Goal: Task Accomplishment & Management: Use online tool/utility

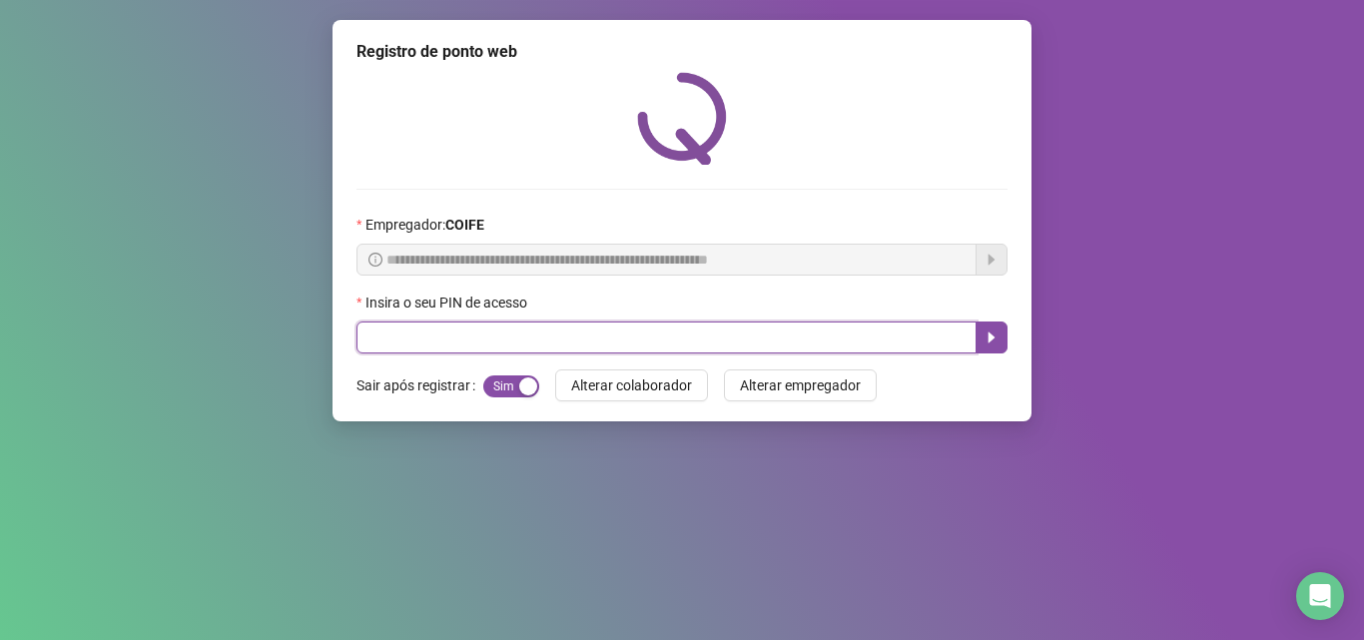
click at [929, 344] on input "text" at bounding box center [666, 337] width 620 height 32
type input "*****"
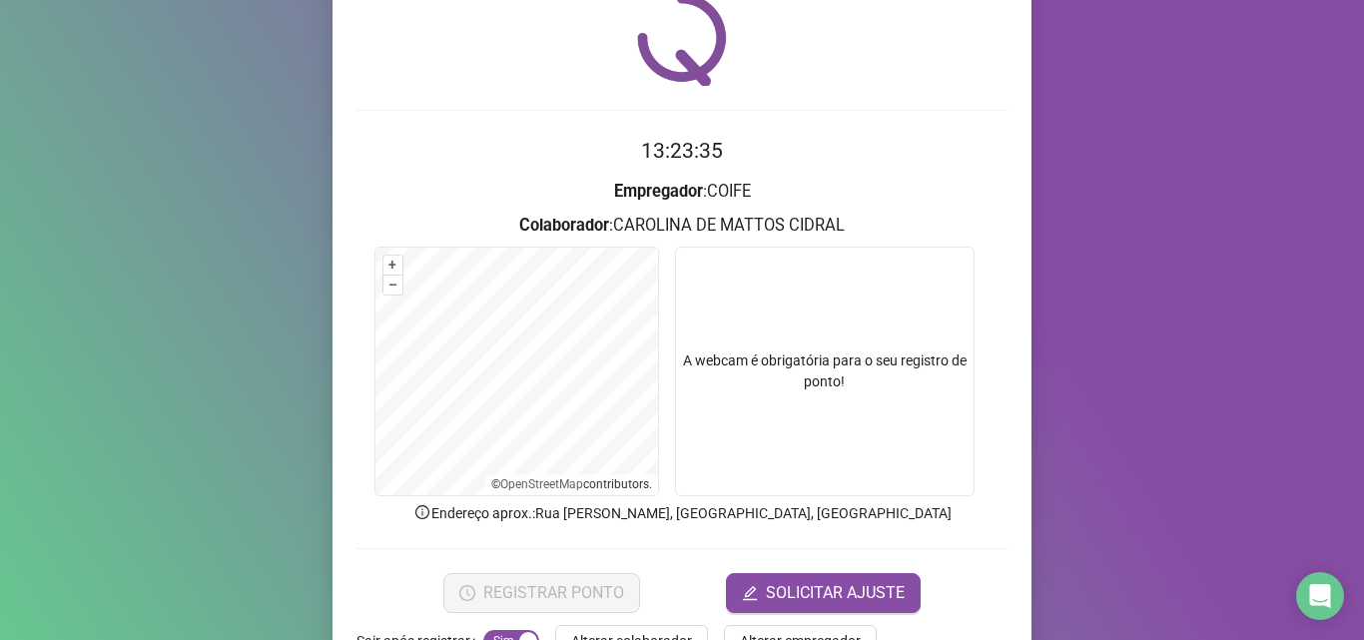
scroll to position [140, 0]
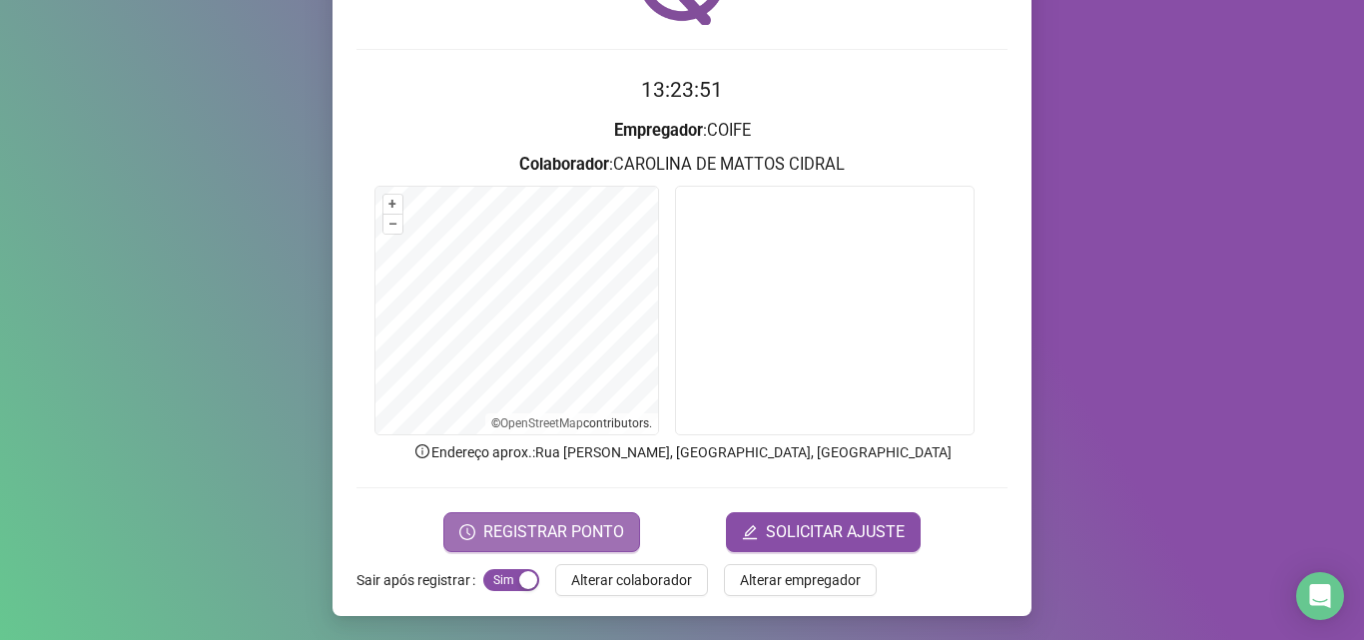
click at [603, 523] on span "REGISTRAR PONTO" at bounding box center [553, 532] width 141 height 24
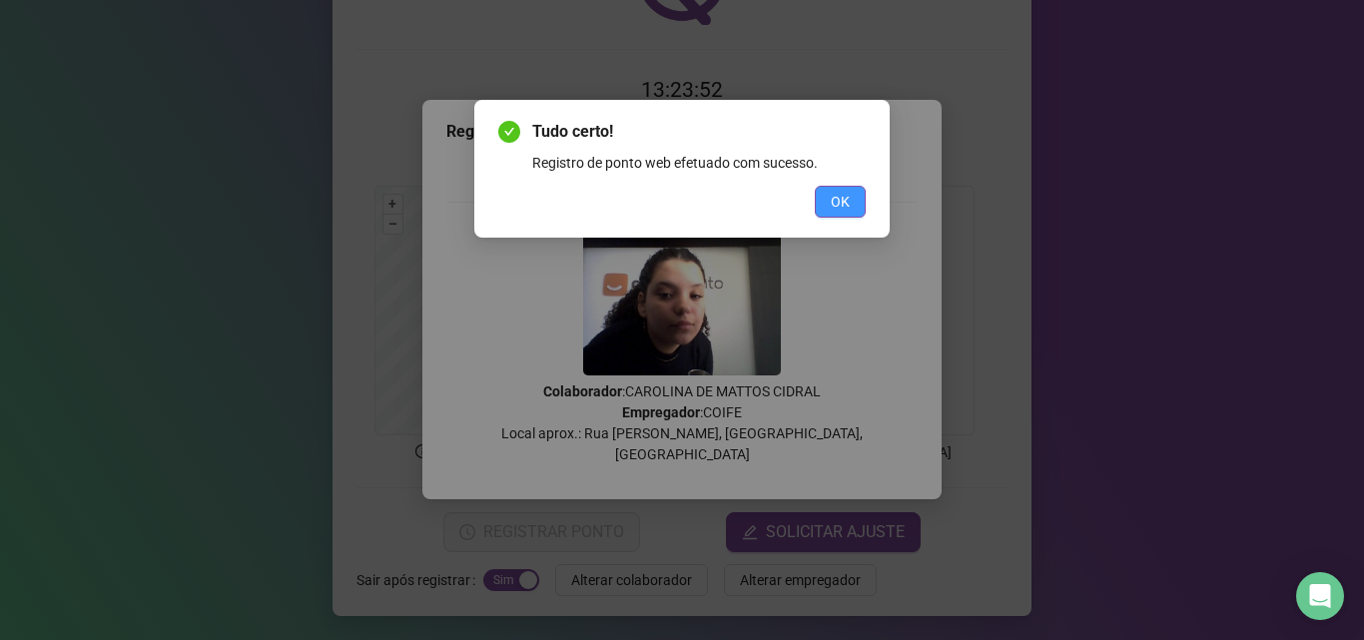
click at [841, 199] on span "OK" at bounding box center [840, 202] width 19 height 22
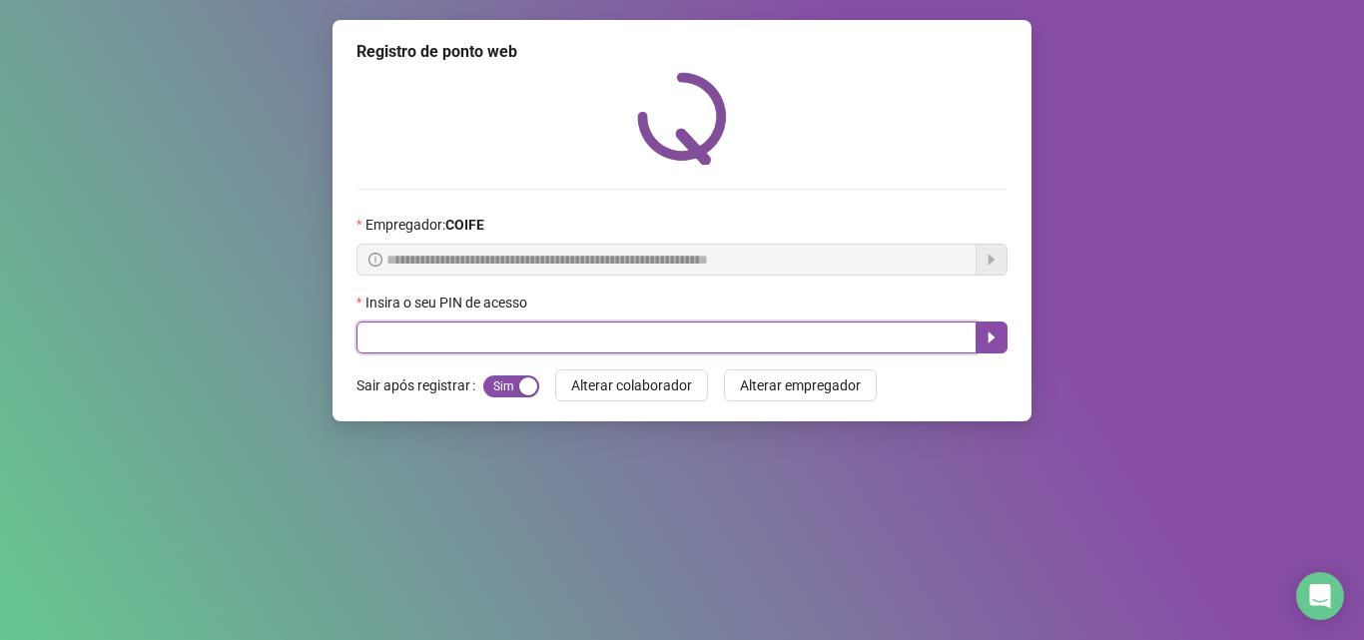
click at [794, 327] on input "text" at bounding box center [666, 337] width 620 height 32
type input "*****"
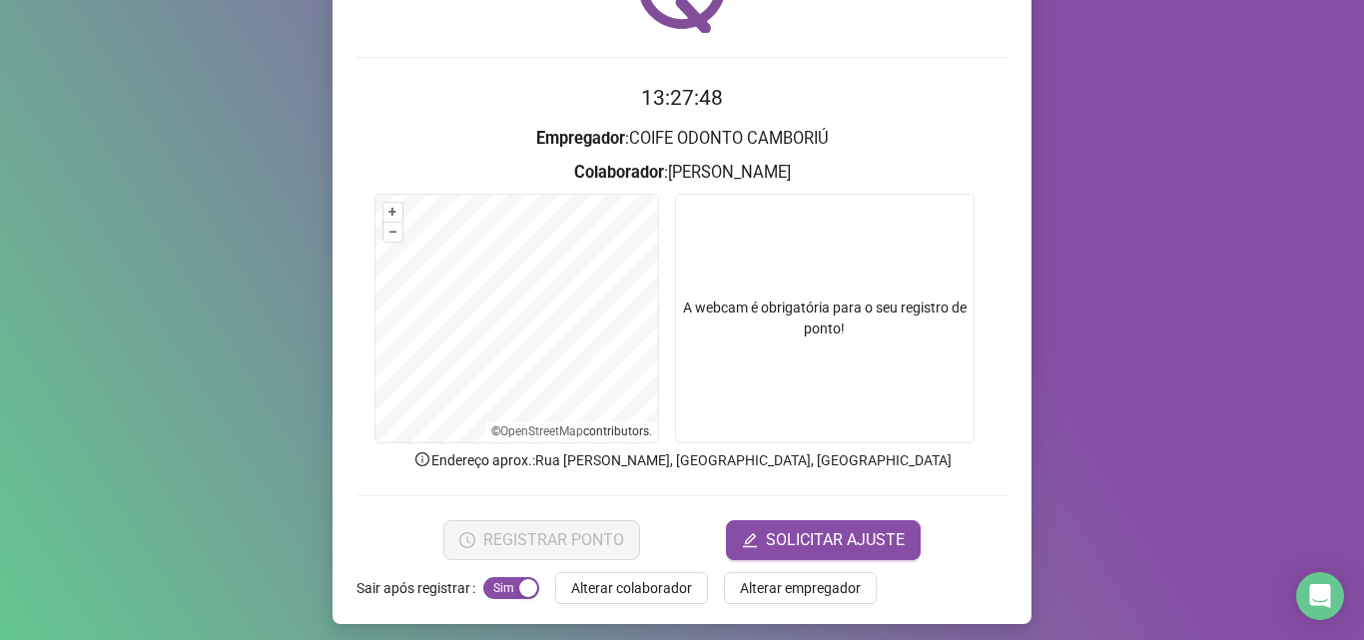
scroll to position [140, 0]
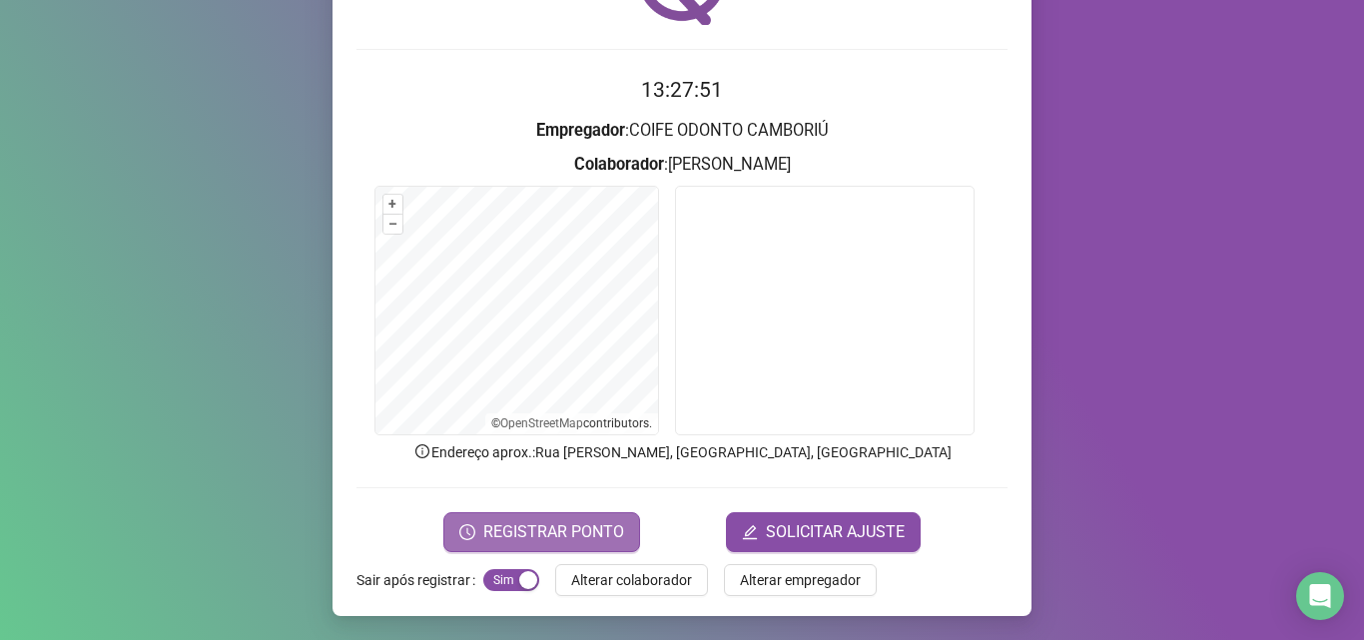
click at [585, 530] on span "REGISTRAR PONTO" at bounding box center [553, 532] width 141 height 24
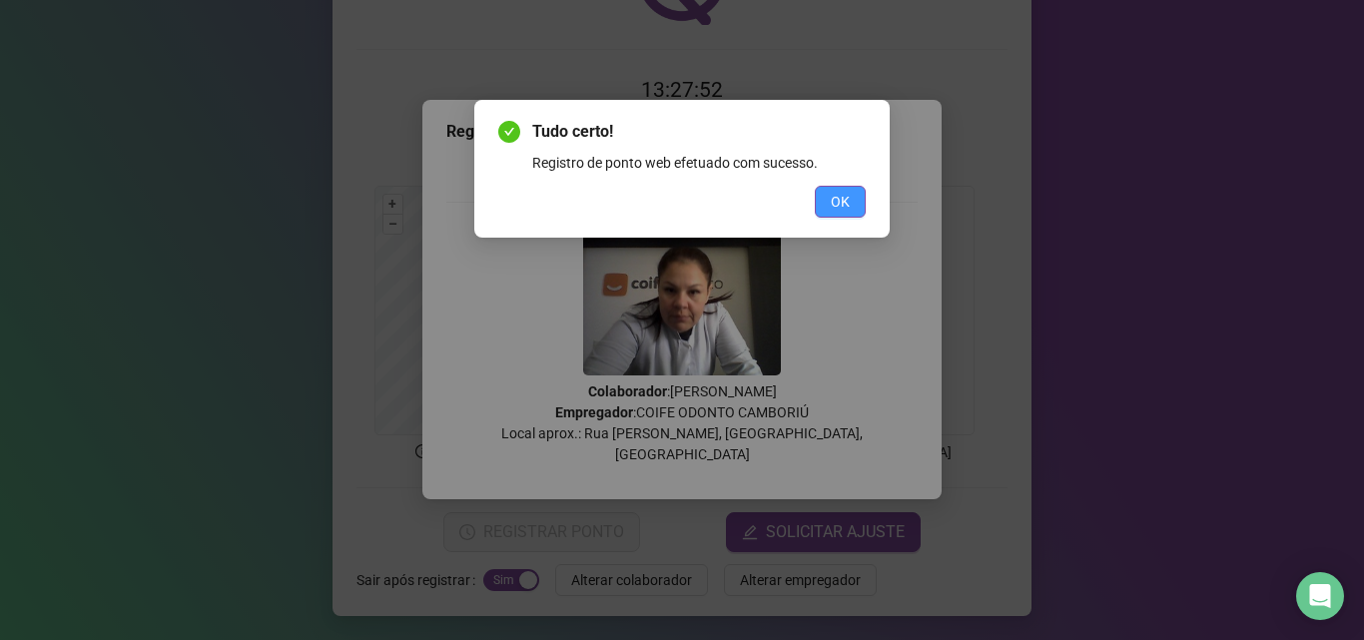
click at [836, 195] on span "OK" at bounding box center [840, 202] width 19 height 22
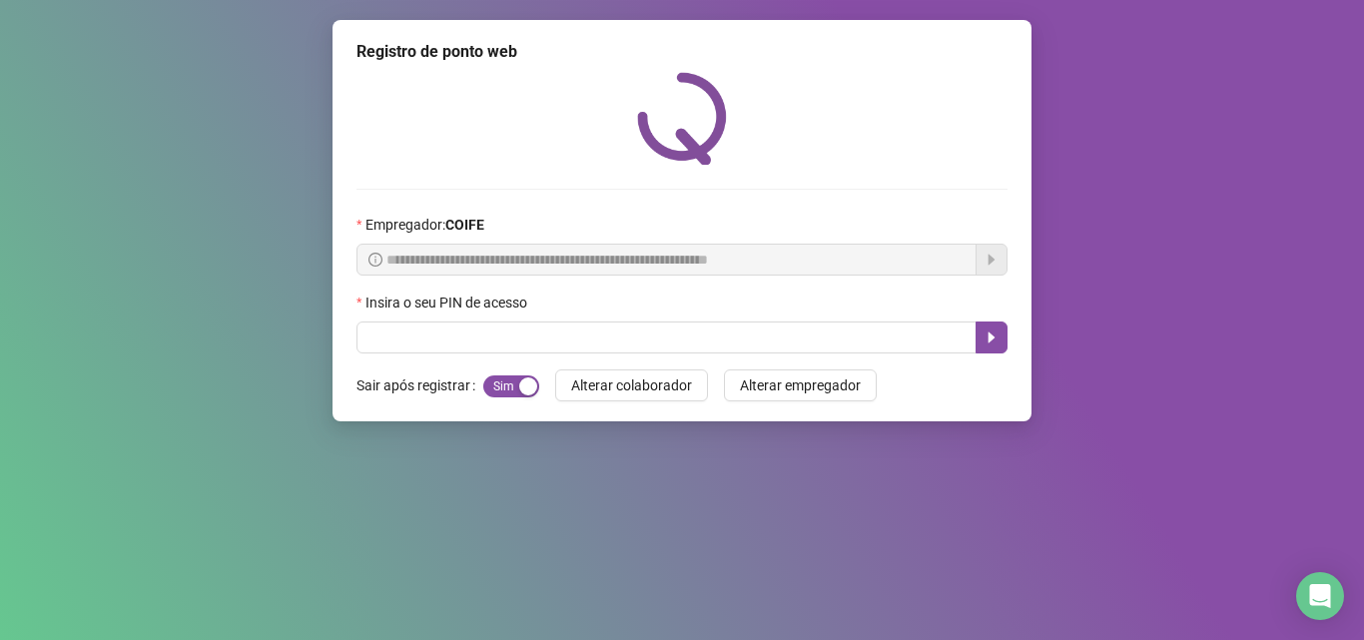
scroll to position [0, 0]
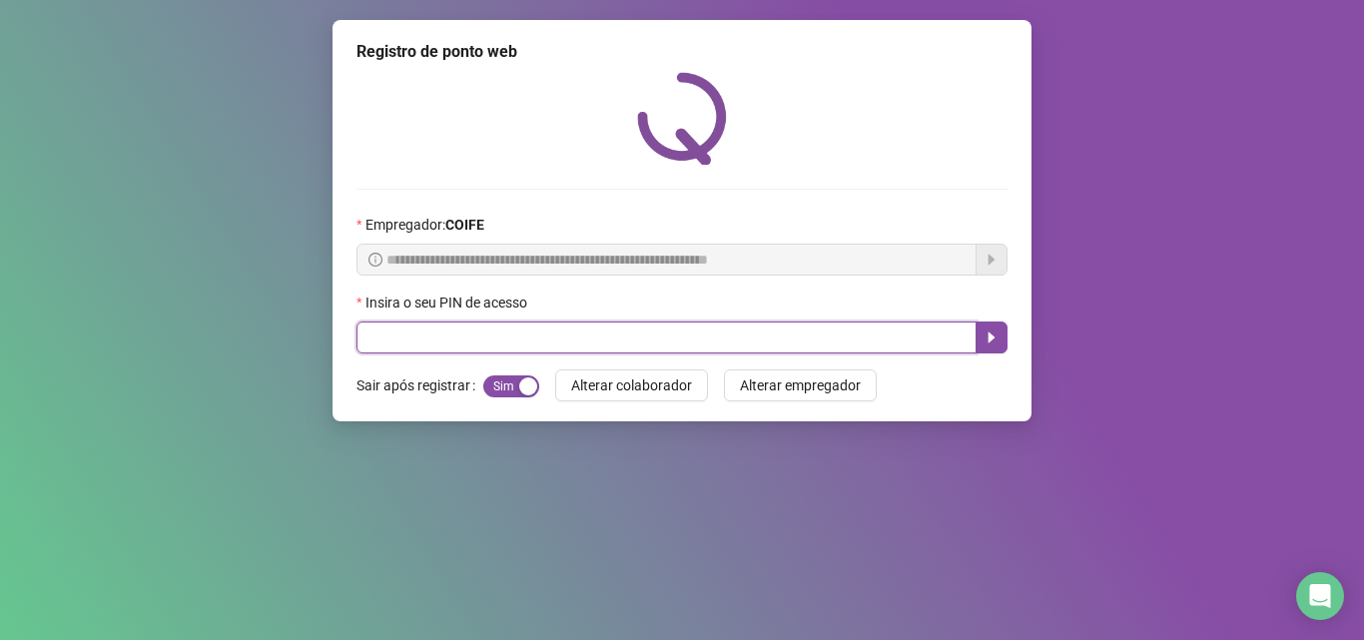
click at [932, 334] on input "text" at bounding box center [666, 337] width 620 height 32
type input "*****"
click at [990, 325] on button "button" at bounding box center [991, 337] width 32 height 32
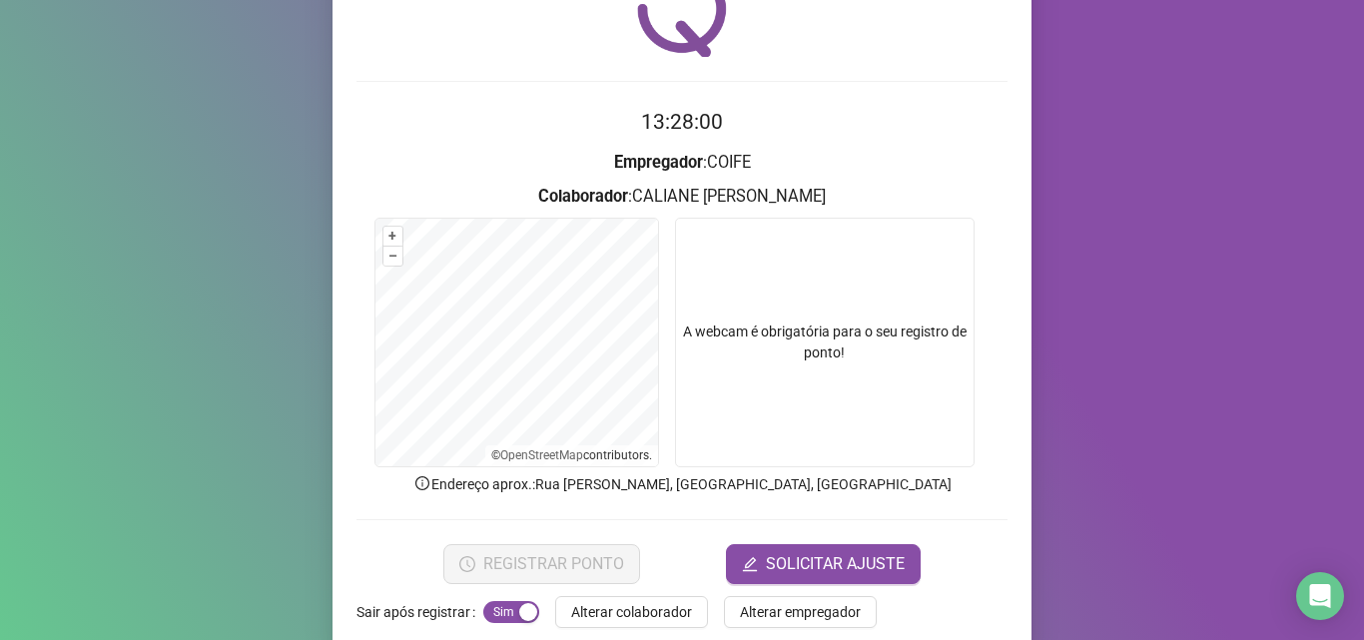
scroll to position [140, 0]
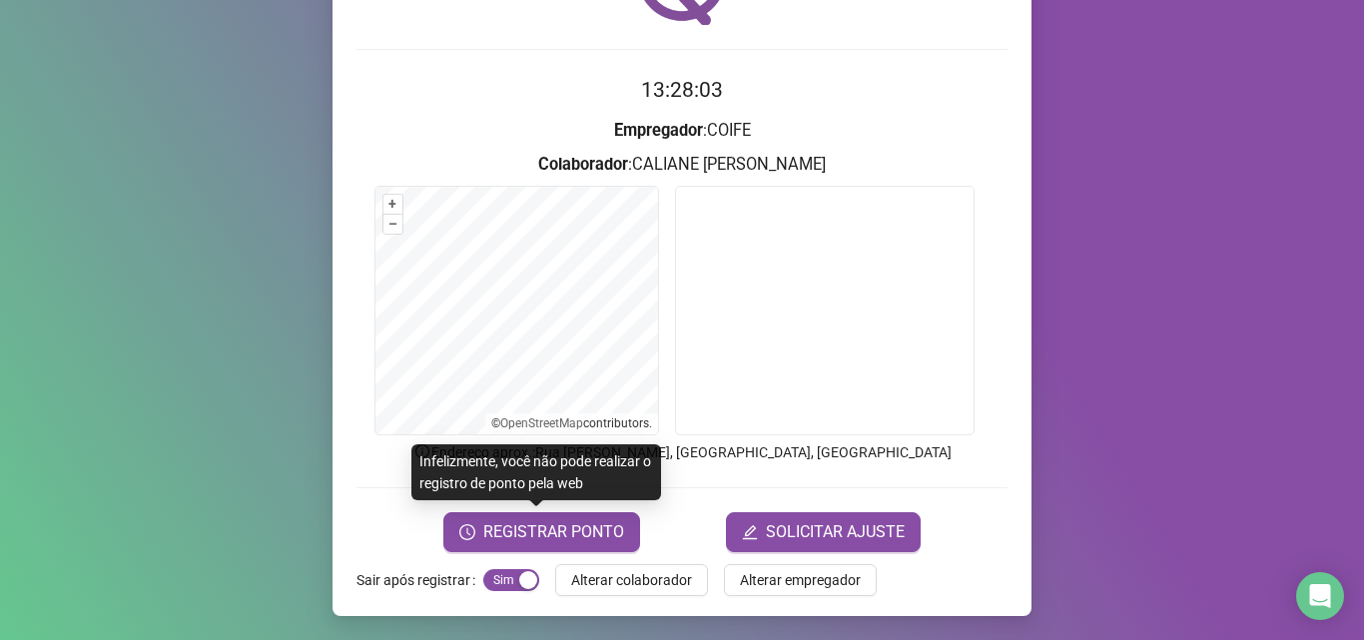
click at [531, 500] on form "13:28:03 Empregador : COIFE Colaborador : [PERSON_NAME] + – ⇧ › © OpenStreetMap…" at bounding box center [681, 312] width 651 height 477
click at [540, 523] on span "REGISTRAR PONTO" at bounding box center [553, 532] width 141 height 24
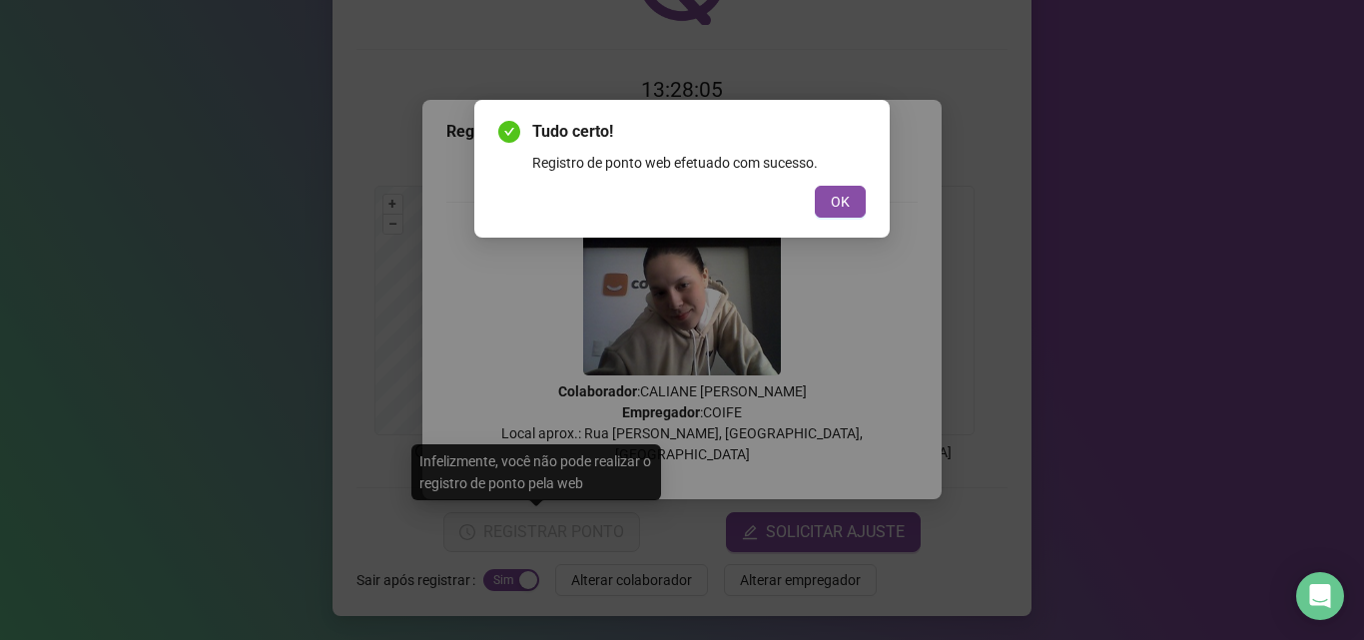
click at [849, 180] on div "Tudo certo! Registro de ponto web efetuado com sucesso. OK" at bounding box center [681, 169] width 367 height 98
drag, startPoint x: 819, startPoint y: 199, endPoint x: 794, endPoint y: 134, distance: 69.5
click at [794, 134] on div "Tudo certo! Registro de ponto web efetuado com sucesso. OK" at bounding box center [681, 169] width 367 height 98
drag, startPoint x: 836, startPoint y: 213, endPoint x: 681, endPoint y: 107, distance: 187.5
click at [822, 193] on button "OK" at bounding box center [840, 202] width 51 height 32
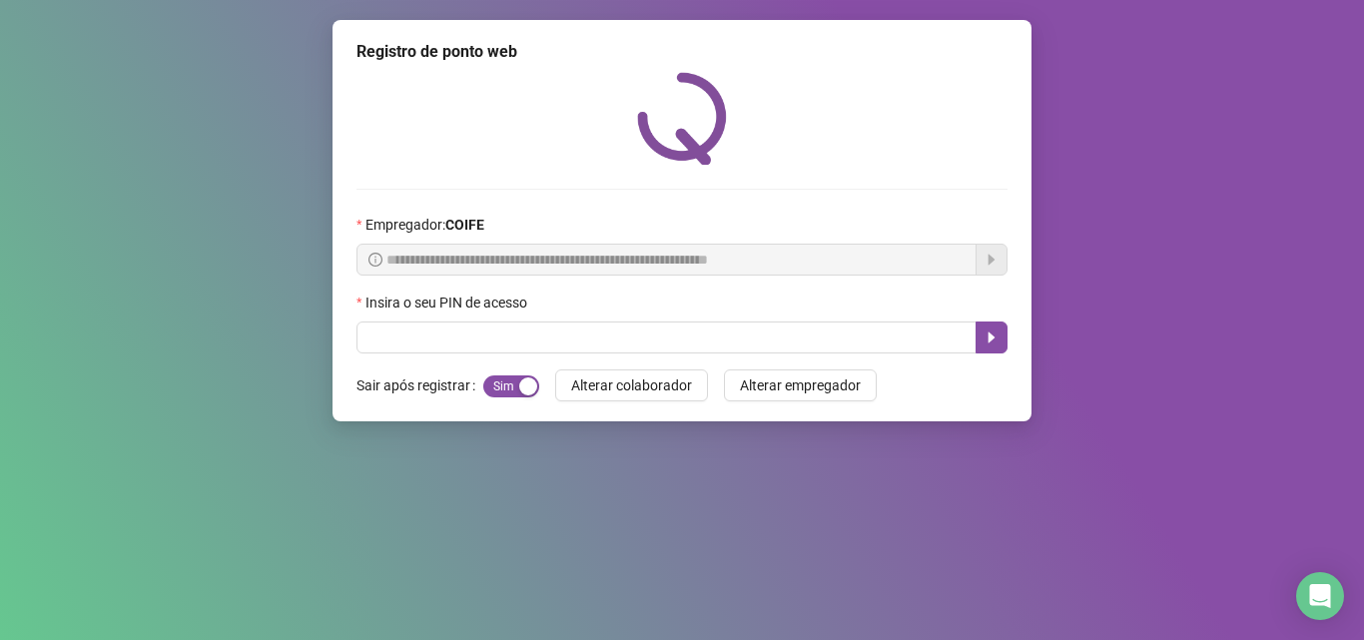
scroll to position [0, 0]
